Goal: Complete application form

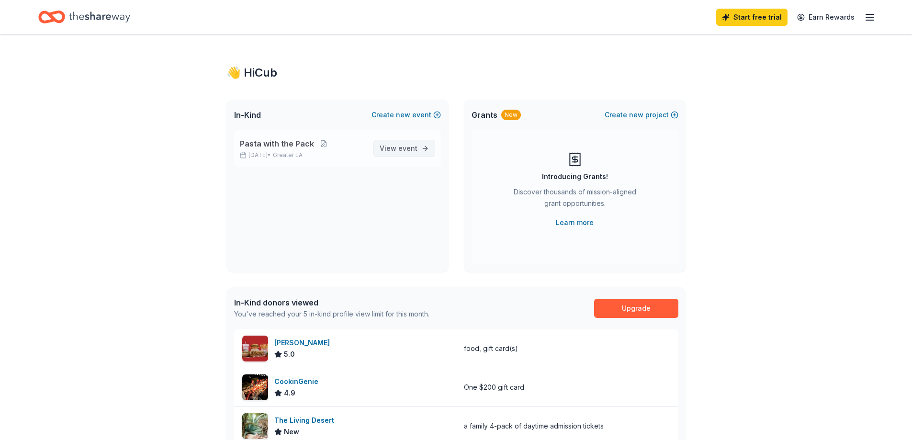
click at [405, 144] on span "event" at bounding box center [407, 148] width 19 height 8
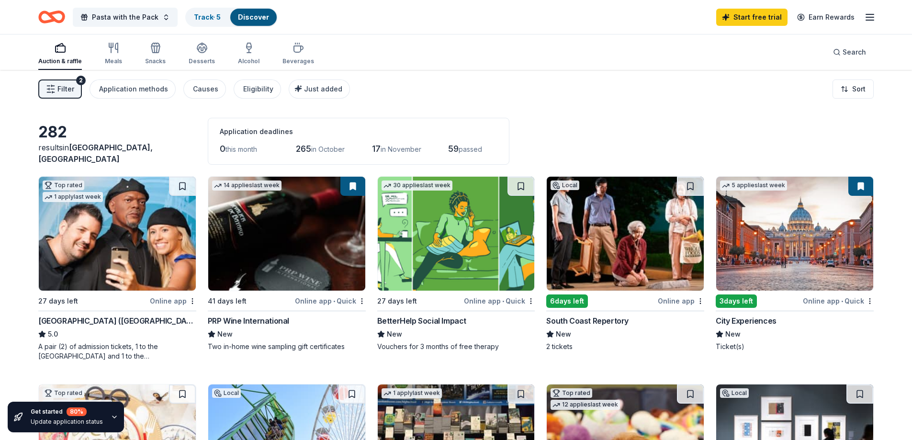
click at [271, 242] on img at bounding box center [286, 234] width 157 height 114
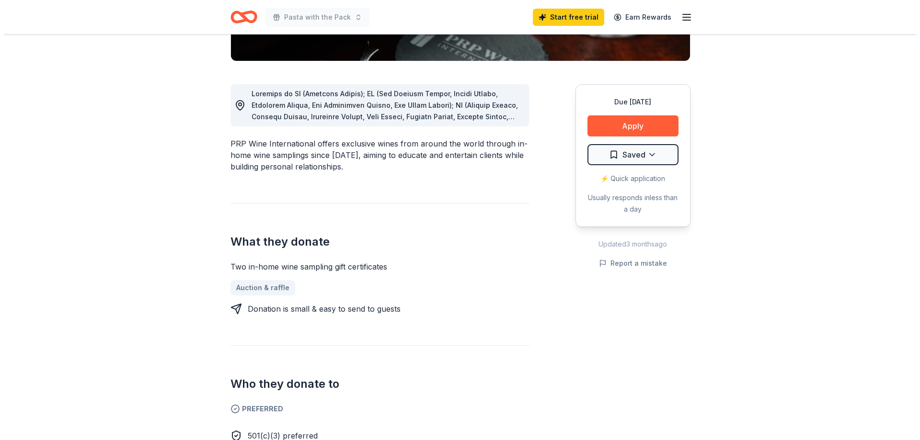
scroll to position [239, 0]
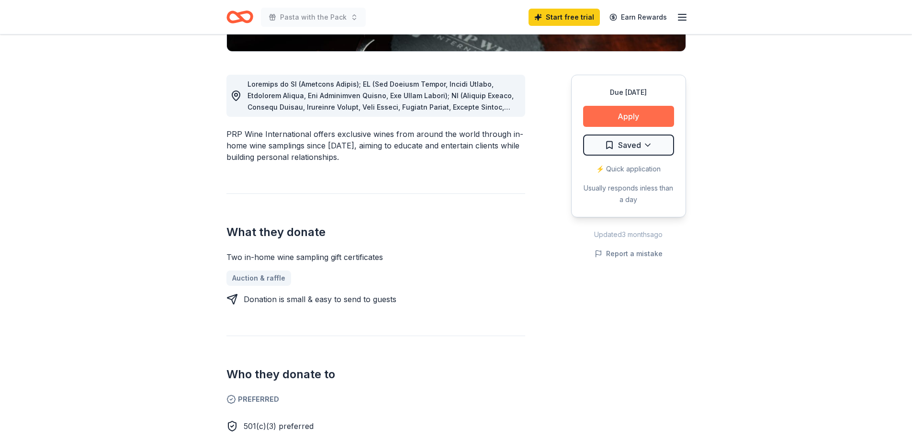
click at [638, 119] on button "Apply" at bounding box center [628, 116] width 91 height 21
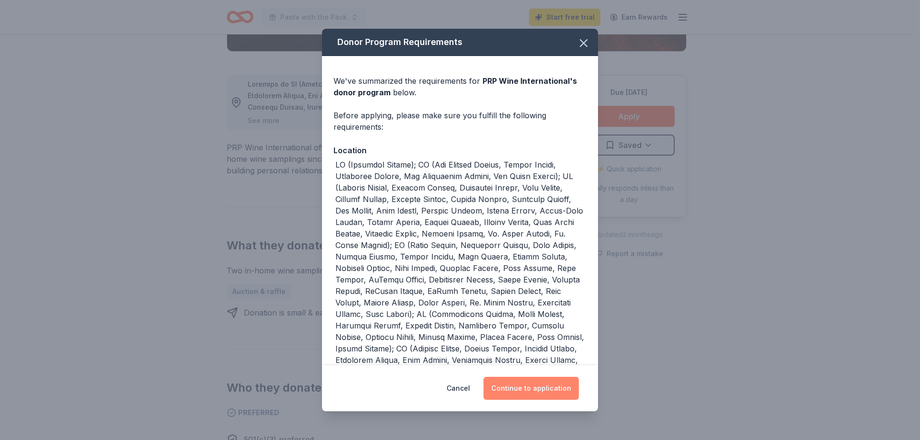
click at [532, 387] on button "Continue to application" at bounding box center [530, 388] width 95 height 23
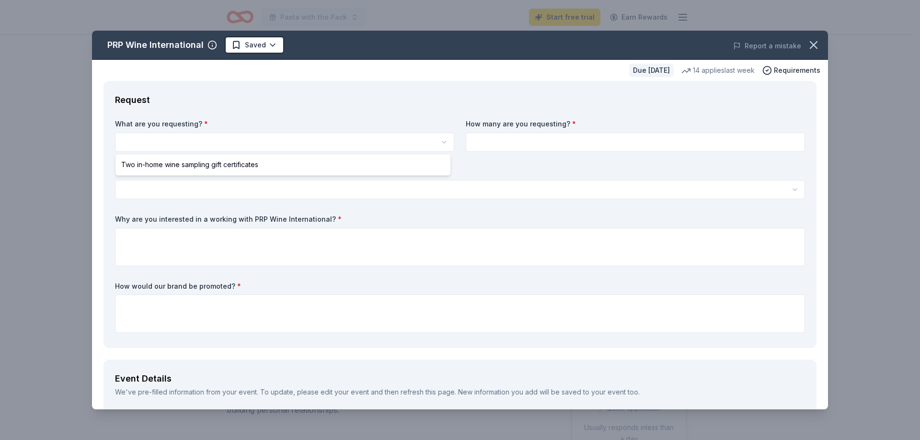
click at [444, 139] on html "Pasta with the Pack Start free trial Earn Rewards Due [DATE] Share PRP Wine Int…" at bounding box center [460, 220] width 920 height 440
select select "Two in-home wine sampling gift certificates"
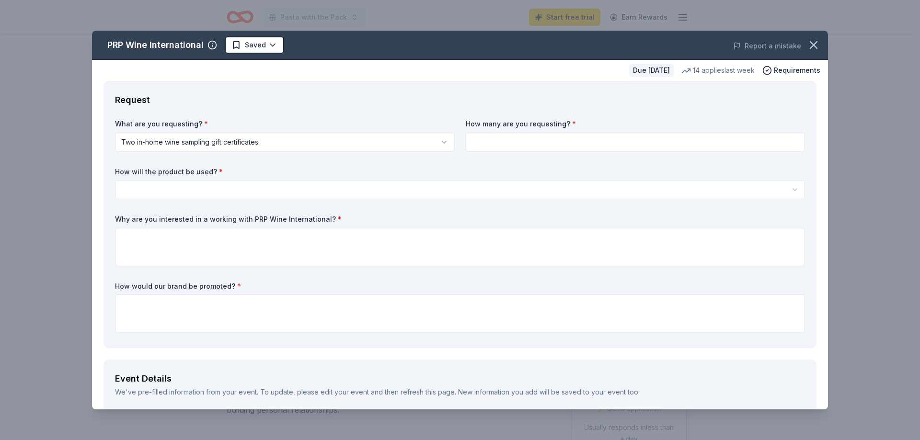
click at [518, 144] on input at bounding box center [635, 142] width 339 height 19
type input "3"
click at [239, 185] on html "Pasta with the Pack Start free trial Earn Rewards Due [DATE] Share PRP Wine Int…" at bounding box center [460, 220] width 920 height 440
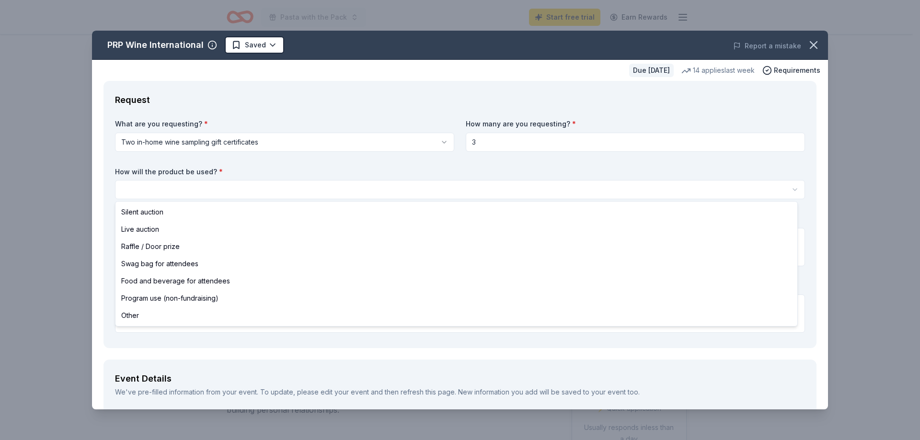
select select "raffleDoorPrize"
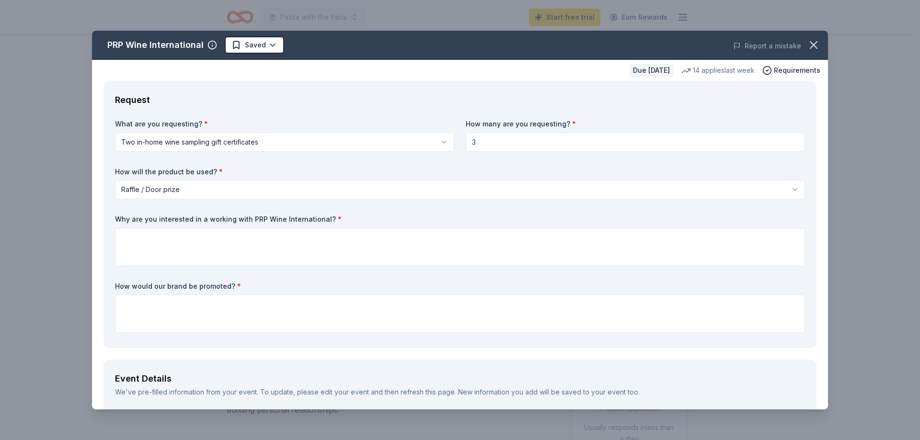
click at [491, 144] on input "3" at bounding box center [635, 142] width 339 height 19
type input "5"
type input "10"
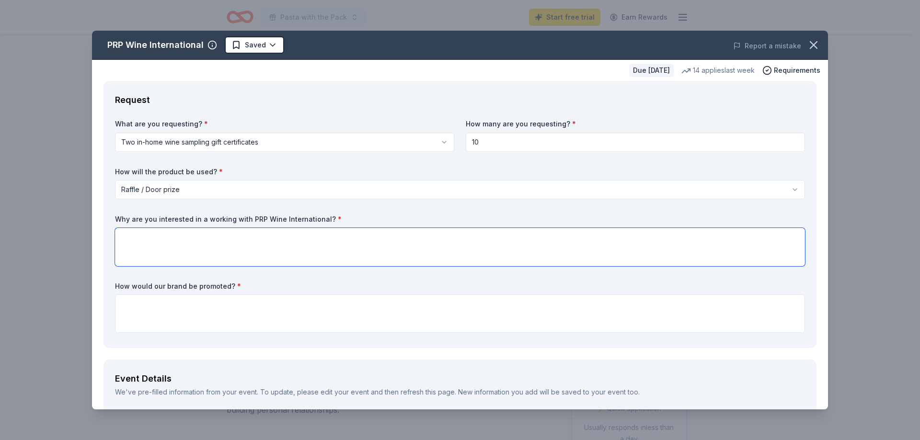
click at [259, 235] on textarea at bounding box center [460, 247] width 690 height 38
type textarea "To give our Pack's community a fun opportunity to host partnerships with wine s…"
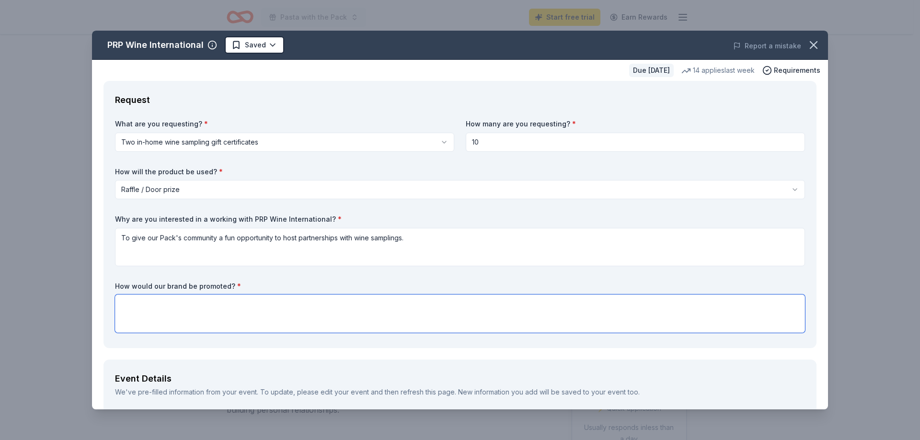
click at [224, 307] on textarea at bounding box center [460, 314] width 690 height 38
paste textarea "Your generosity will be recognized in our event program slideshow, flyers, and …"
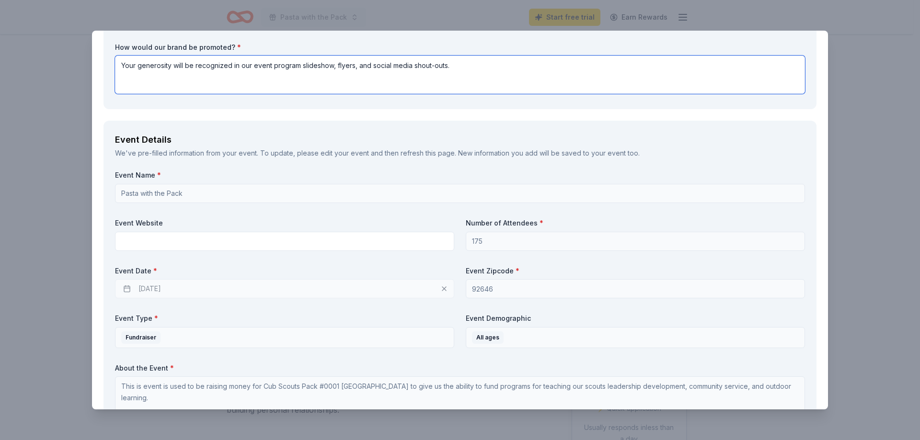
scroll to position [239, 0]
type textarea "Your generosity will be recognized in our event program slideshow, flyers, and …"
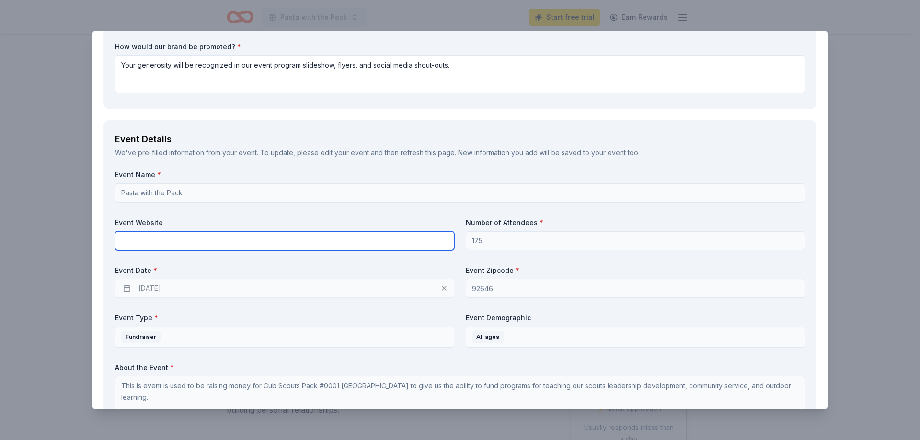
click at [259, 233] on input "text" at bounding box center [284, 240] width 339 height 19
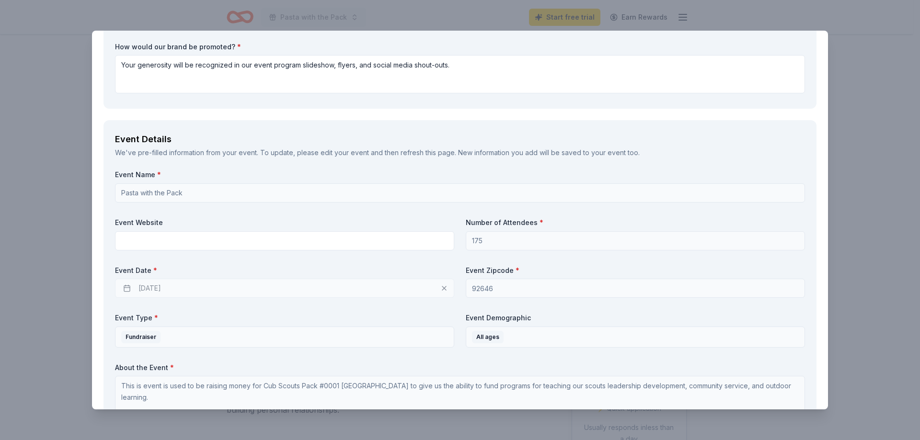
click at [219, 286] on div "[DATE]" at bounding box center [284, 288] width 339 height 19
click at [439, 289] on div "[DATE]" at bounding box center [284, 288] width 339 height 19
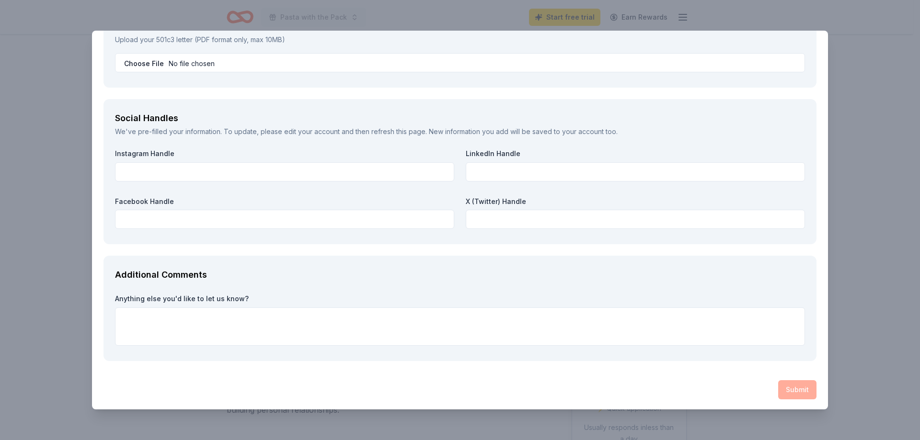
scroll to position [1035, 0]
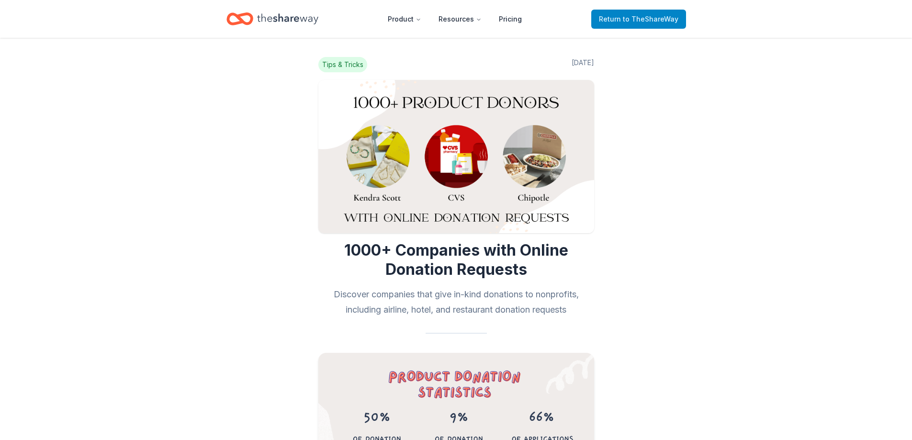
click at [601, 21] on link "Return to TheShareWay" at bounding box center [638, 19] width 95 height 19
